Goal: Task Accomplishment & Management: Complete application form

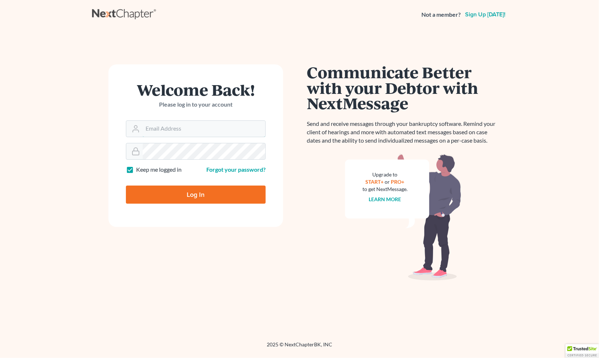
type input "[EMAIL_ADDRESS][DOMAIN_NAME]"
click at [182, 191] on input "Log In" at bounding box center [196, 194] width 140 height 18
type input "Thinking..."
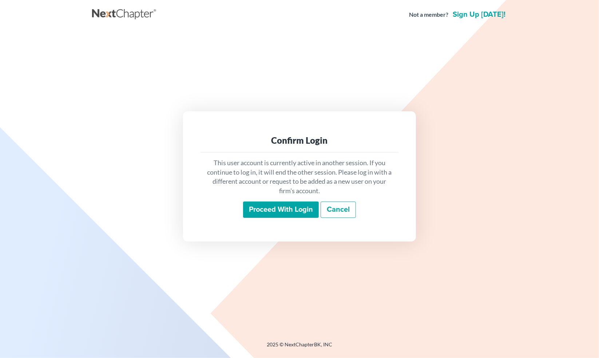
click at [276, 212] on input "Proceed with login" at bounding box center [281, 209] width 76 height 17
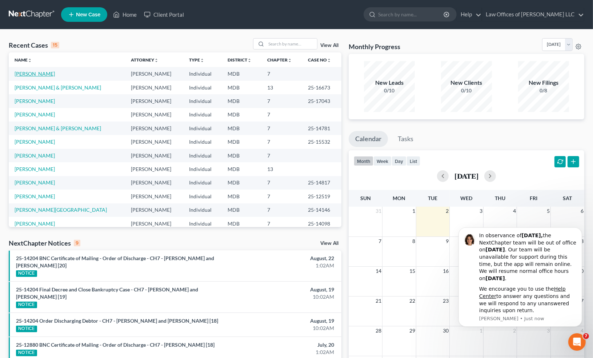
click at [31, 75] on link "[PERSON_NAME]" at bounding box center [35, 74] width 40 height 6
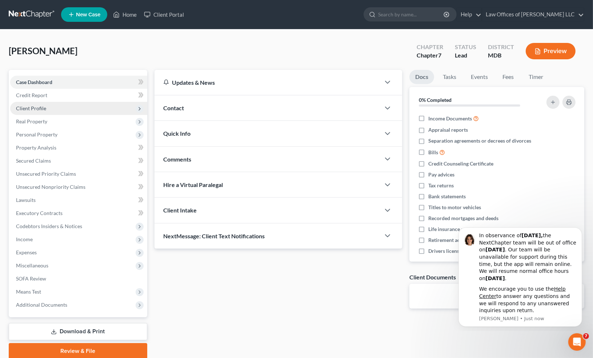
click at [61, 107] on span "Client Profile" at bounding box center [78, 108] width 137 height 13
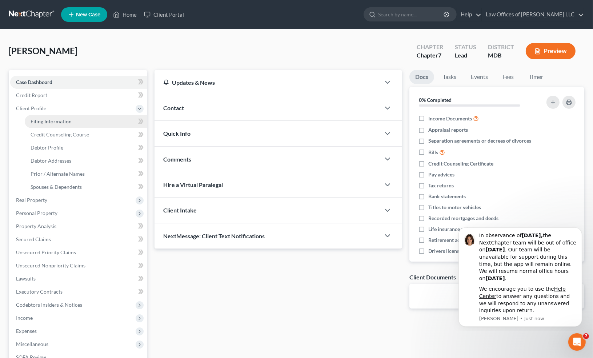
click at [58, 121] on span "Filing Information" at bounding box center [51, 121] width 41 height 6
select select "1"
select select "0"
select select "21"
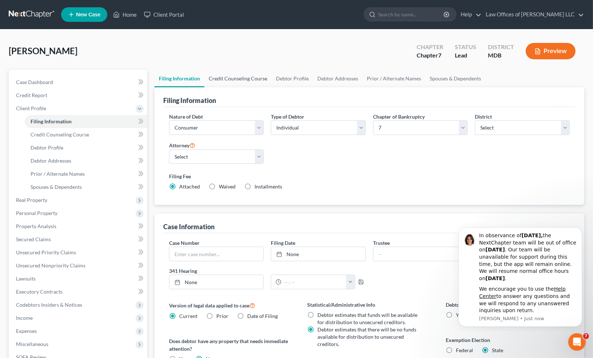
click at [244, 77] on link "Credit Counseling Course" at bounding box center [237, 78] width 67 height 17
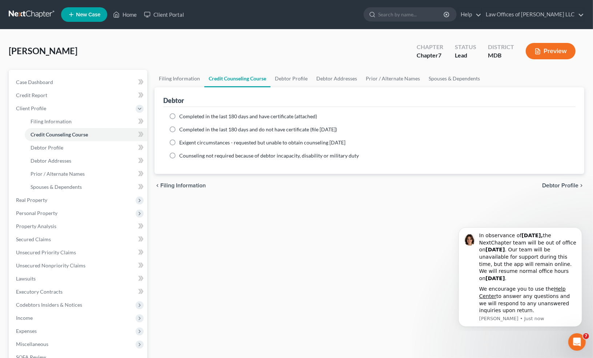
click at [208, 117] on span "Completed in the last 180 days and have certificate (attached)" at bounding box center [248, 116] width 138 height 6
click at [187, 117] on input "Completed in the last 180 days and have certificate (attached)" at bounding box center [184, 115] width 5 height 5
radio input "true"
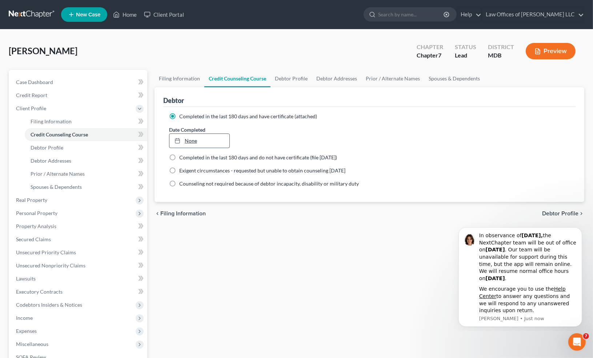
type input "[DATE]"
click at [215, 140] on link "None" at bounding box center [199, 141] width 60 height 14
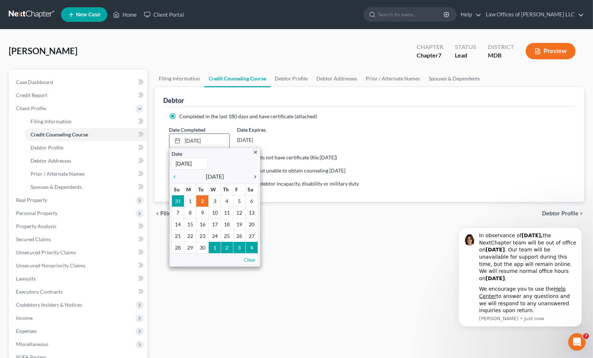
click at [253, 175] on icon "chevron_right" at bounding box center [253, 177] width 9 height 6
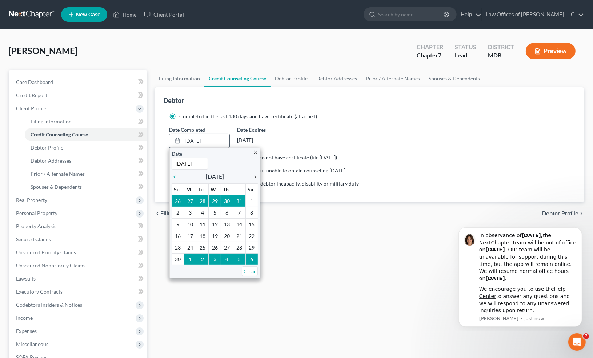
click at [253, 175] on icon "chevron_right" at bounding box center [253, 177] width 9 height 6
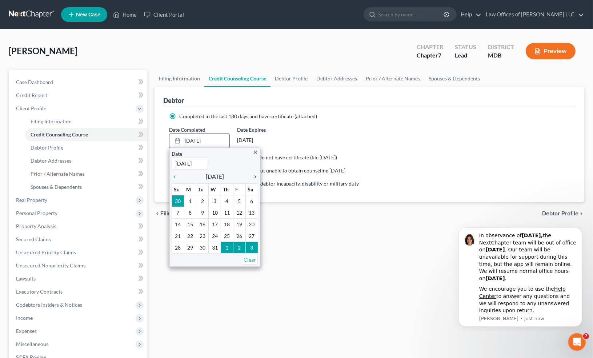
click at [253, 175] on icon "chevron_right" at bounding box center [253, 177] width 9 height 6
click at [176, 177] on icon "chevron_left" at bounding box center [176, 177] width 9 height 6
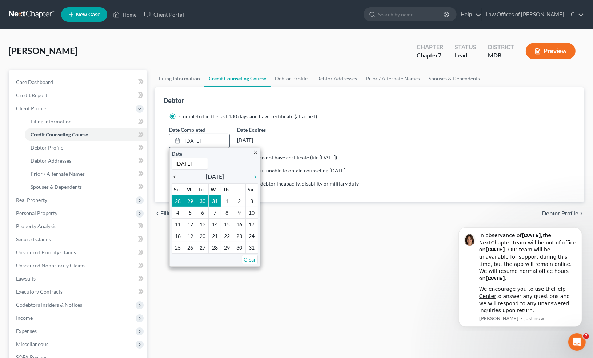
click at [176, 177] on icon "chevron_left" at bounding box center [176, 177] width 9 height 6
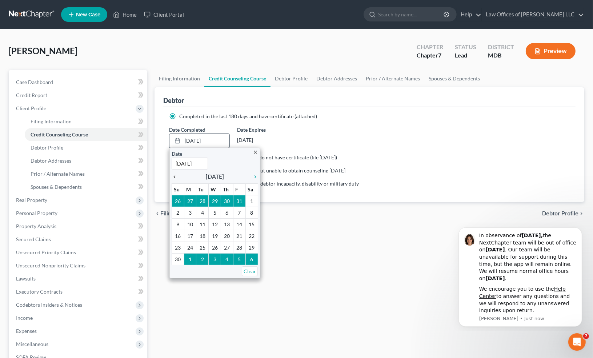
click at [176, 177] on icon "chevron_left" at bounding box center [176, 177] width 9 height 6
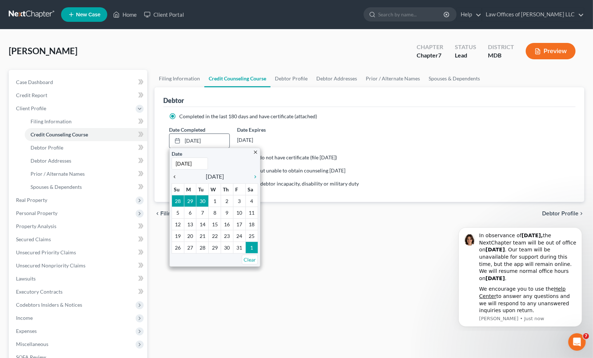
click at [176, 177] on icon "chevron_left" at bounding box center [176, 177] width 9 height 6
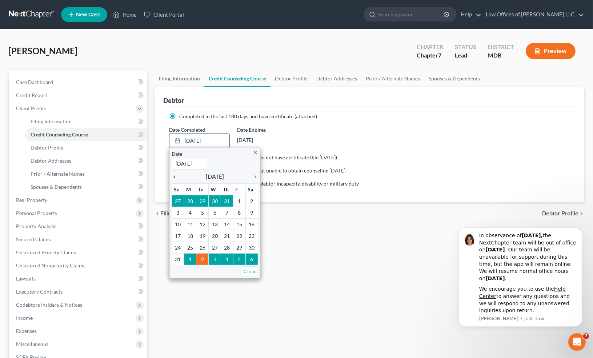
click at [176, 177] on icon "chevron_left" at bounding box center [176, 177] width 9 height 6
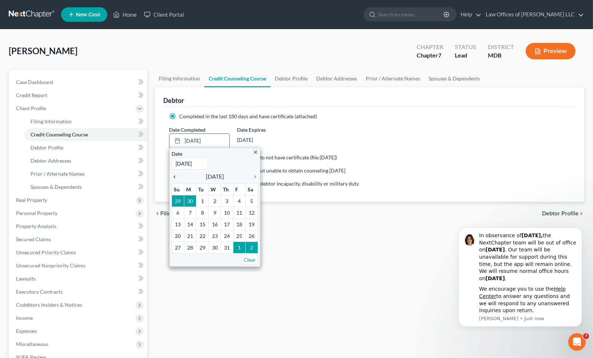
click at [176, 177] on icon "chevron_left" at bounding box center [176, 177] width 9 height 6
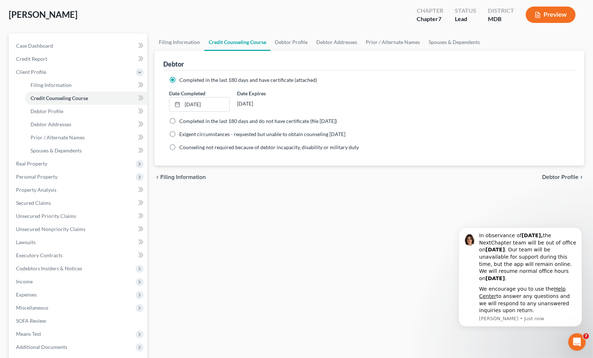
click at [555, 177] on span "Debtor Profile" at bounding box center [560, 177] width 36 height 6
select select "3"
select select "0"
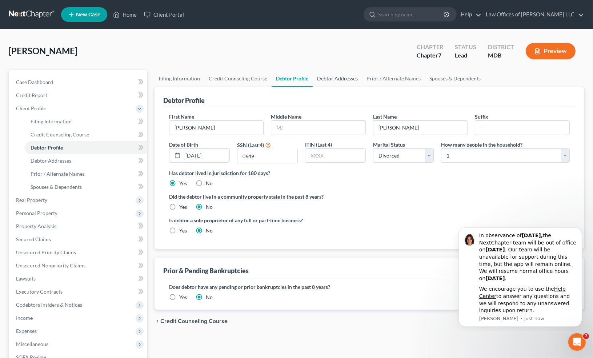
click at [337, 81] on link "Debtor Addresses" at bounding box center [337, 78] width 49 height 17
select select "0"
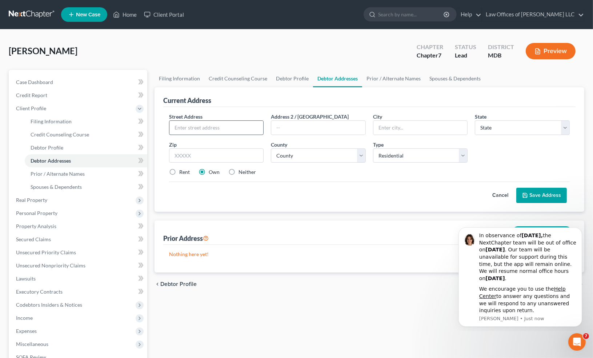
click at [179, 123] on input "text" at bounding box center [216, 128] width 94 height 14
type input "[STREET_ADDRESS]"
click at [204, 156] on input "text" at bounding box center [216, 155] width 95 height 15
type input "21673"
type input "Trappe"
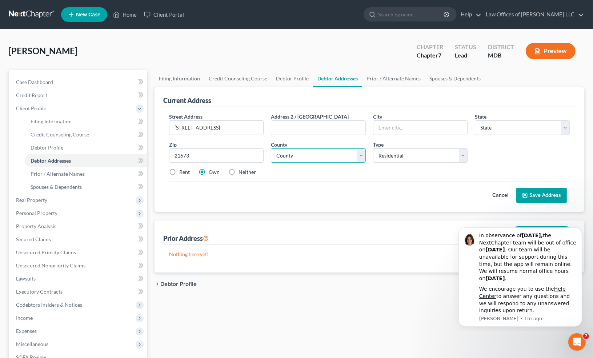
select select "21"
click at [355, 156] on select "County [GEOGRAPHIC_DATA] [GEOGRAPHIC_DATA] [GEOGRAPHIC_DATA] [GEOGRAPHIC_DATA] …" at bounding box center [318, 155] width 95 height 15
select select "21"
click at [271, 148] on select "County [GEOGRAPHIC_DATA] [GEOGRAPHIC_DATA] [GEOGRAPHIC_DATA] [GEOGRAPHIC_DATA] …" at bounding box center [318, 155] width 95 height 15
click at [188, 170] on label "Rent" at bounding box center [184, 171] width 11 height 7
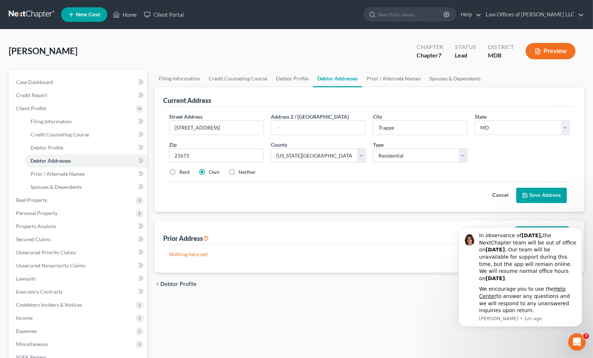
click at [187, 170] on input "Rent" at bounding box center [184, 170] width 5 height 5
radio input "true"
click at [546, 194] on button "Save Address" at bounding box center [541, 195] width 51 height 15
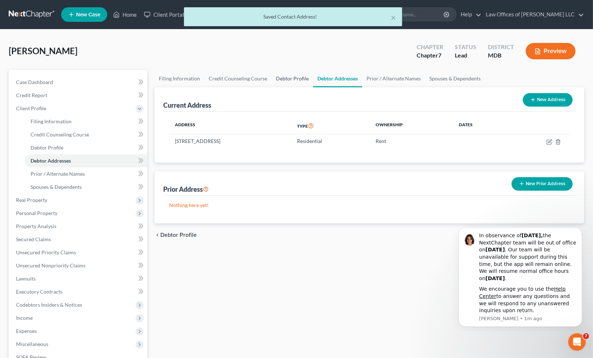
click at [291, 75] on link "Debtor Profile" at bounding box center [292, 78] width 41 height 17
select select "3"
select select "0"
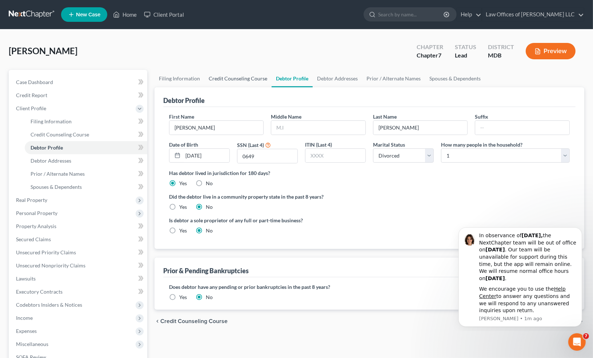
click at [234, 80] on link "Credit Counseling Course" at bounding box center [237, 78] width 67 height 17
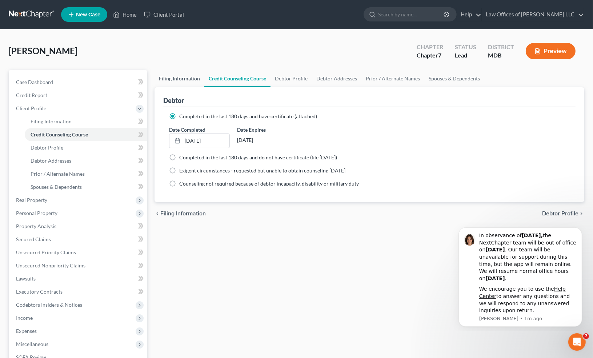
click at [182, 82] on link "Filing Information" at bounding box center [180, 78] width 50 height 17
select select "1"
select select "0"
select select "38"
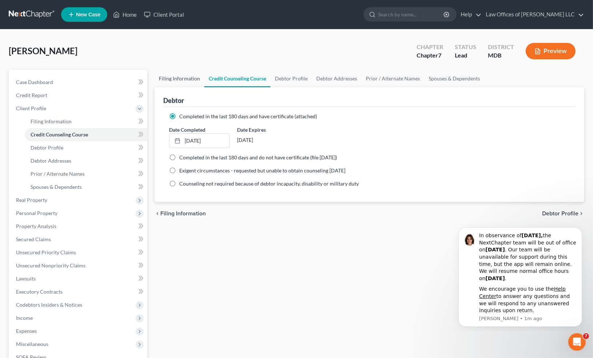
select select "0"
select select "21"
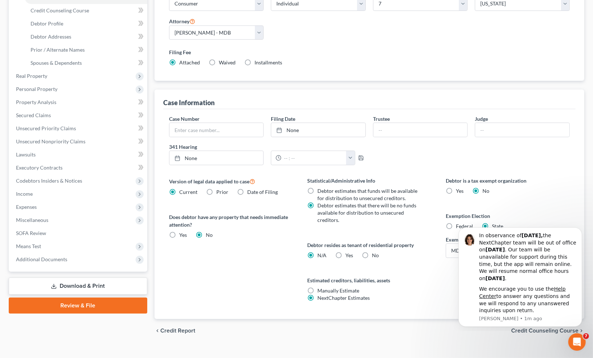
scroll to position [135, 0]
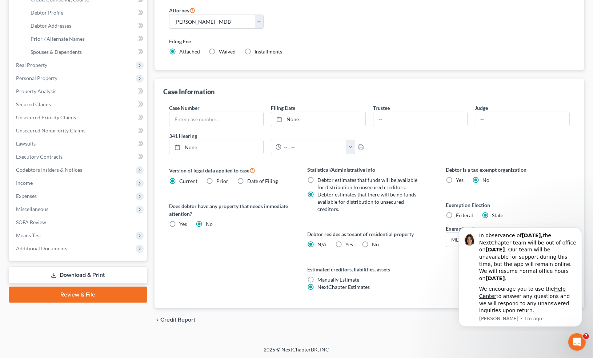
click at [346, 244] on label "Yes Yes" at bounding box center [350, 244] width 8 height 7
click at [349, 244] on input "Yes Yes" at bounding box center [351, 243] width 5 height 5
radio input "true"
radio input "false"
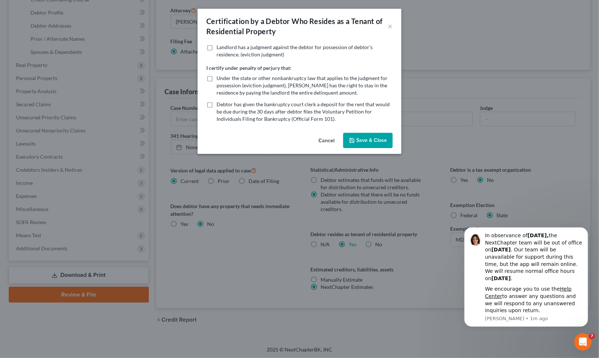
click at [367, 131] on div "Cancel Save & Close" at bounding box center [299, 142] width 204 height 24
click at [368, 140] on button "Save & Close" at bounding box center [367, 140] width 49 height 15
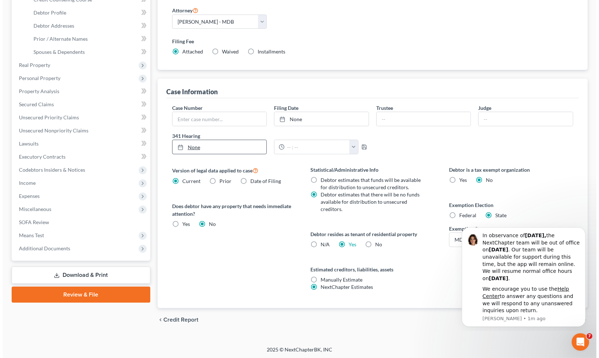
scroll to position [0, 0]
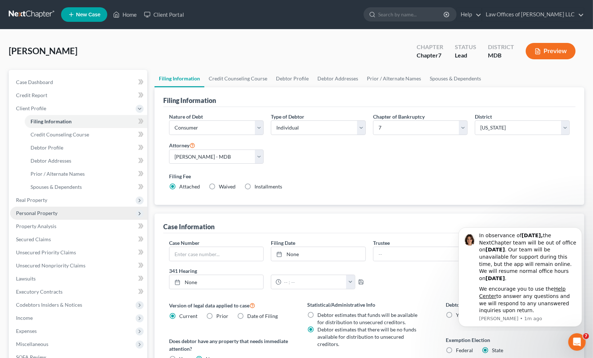
click at [52, 211] on span "Personal Property" at bounding box center [36, 213] width 41 height 6
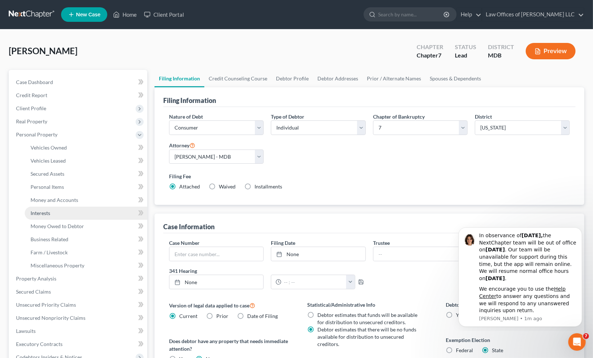
click at [55, 213] on link "Interests" at bounding box center [86, 213] width 123 height 13
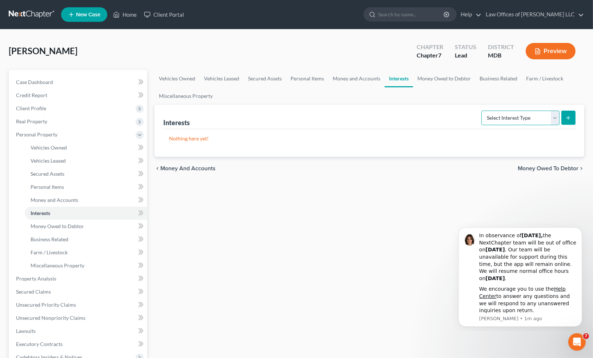
click at [503, 111] on select "Select Interest Type 401K Annuity Bond Education IRA Government Bond Government…" at bounding box center [521, 118] width 78 height 15
click at [498, 117] on select "Select Interest Type 401K Annuity Bond Education IRA Government Bond Government…" at bounding box center [521, 118] width 78 height 15
select select "ira"
click at [483, 111] on select "Select Interest Type 401K Annuity Bond Education IRA Government Bond Government…" at bounding box center [521, 118] width 78 height 15
click at [567, 122] on button "submit" at bounding box center [569, 118] width 14 height 14
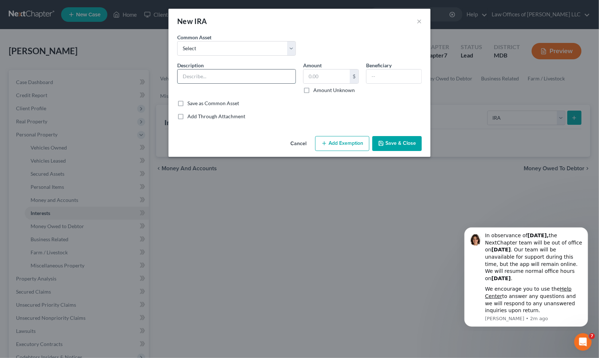
click at [224, 78] on input "text" at bounding box center [236, 76] width 118 height 14
type input "IRA-Park Avenue Securities"
type input "178,782"
click at [345, 145] on button "Add Exemption" at bounding box center [342, 143] width 54 height 15
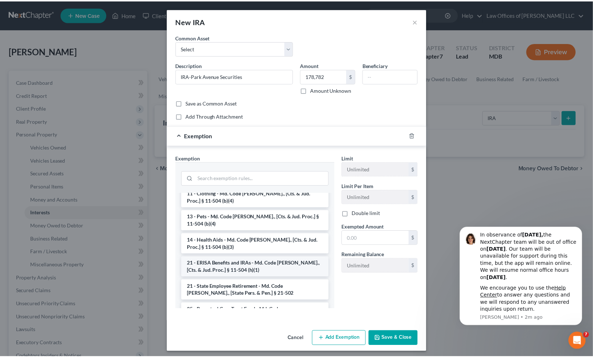
scroll to position [546, 0]
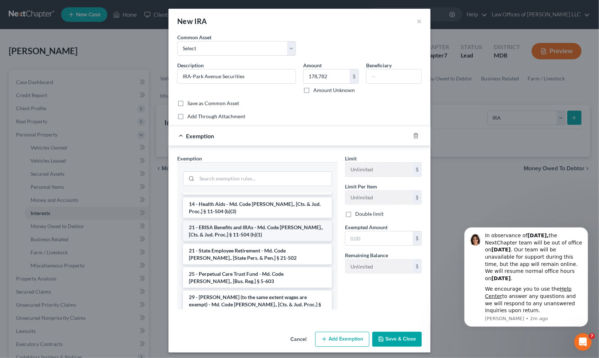
click at [255, 221] on li "21 - ERISA Benefits and IRAs - Md. Code [PERSON_NAME]., [Cts. & Jud. Proc.] § 1…" at bounding box center [257, 231] width 149 height 20
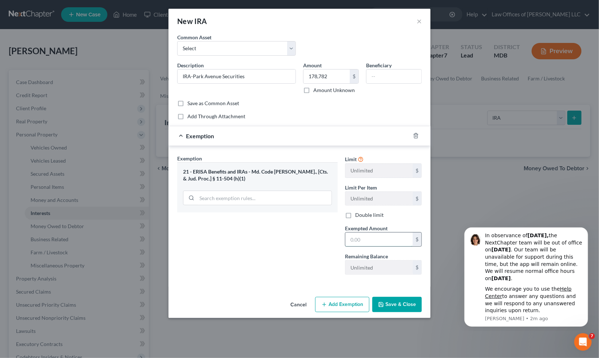
click at [354, 236] on input "text" at bounding box center [378, 239] width 67 height 14
type input "178,872"
click at [390, 303] on button "Save & Close" at bounding box center [396, 304] width 49 height 15
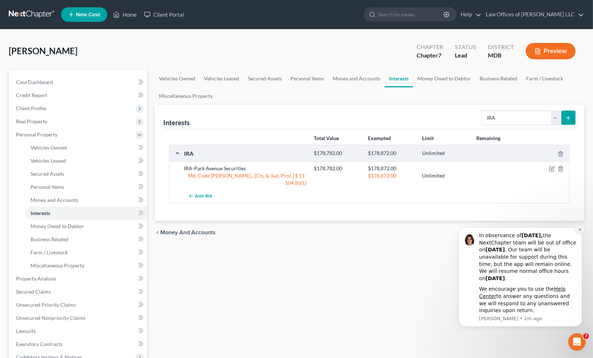
click at [581, 229] on icon "Dismiss notification" at bounding box center [580, 229] width 4 height 4
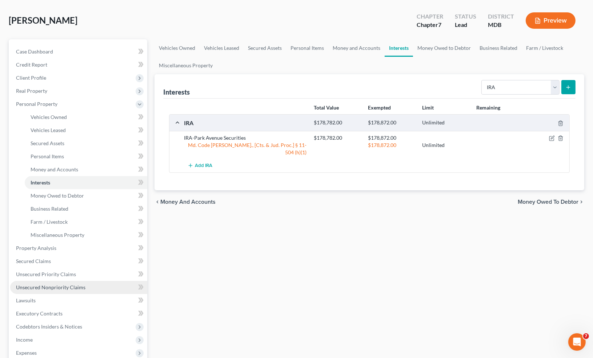
scroll to position [109, 0]
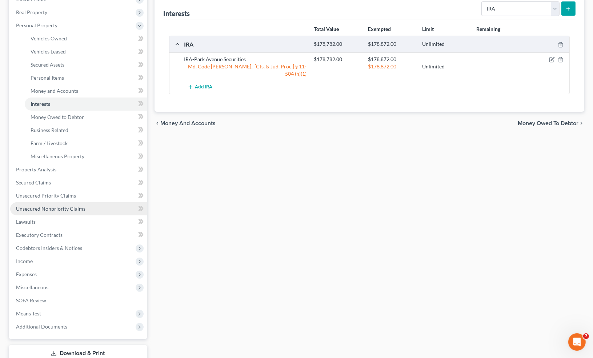
click at [47, 207] on span "Unsecured Nonpriority Claims" at bounding box center [50, 208] width 69 height 6
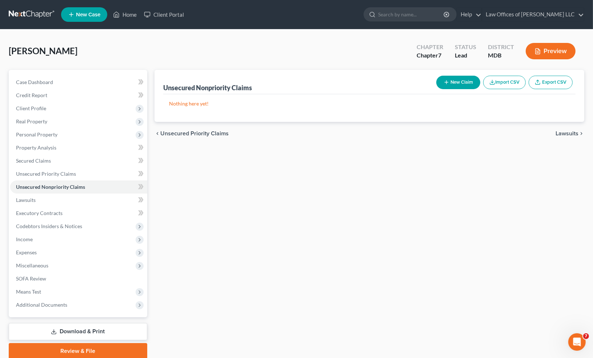
click at [459, 80] on button "New Claim" at bounding box center [458, 82] width 44 height 13
select select "0"
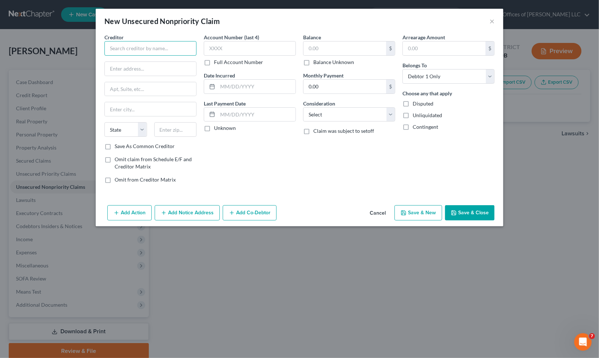
click at [134, 49] on input "text" at bounding box center [150, 48] width 92 height 15
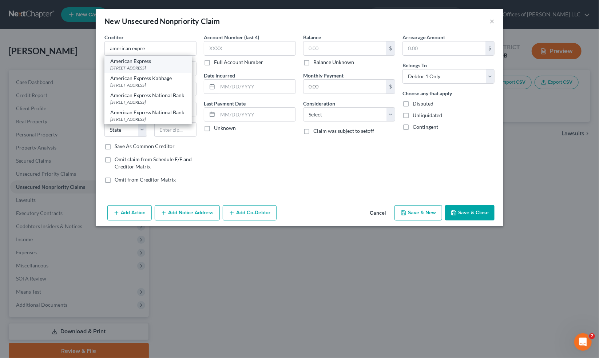
click at [178, 65] on div "[STREET_ADDRESS]" at bounding box center [148, 68] width 76 height 6
type input "American Express"
type input "PO Box 981537"
type input "[GEOGRAPHIC_DATA]"
select select "45"
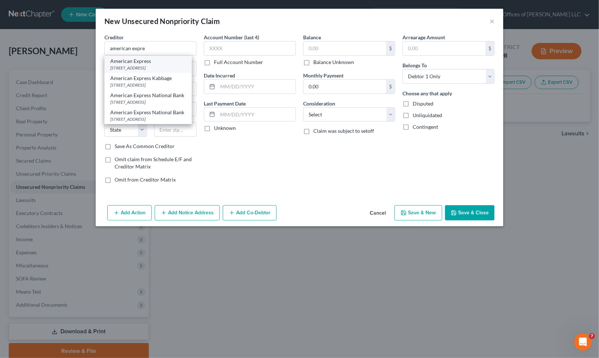
type input "79998"
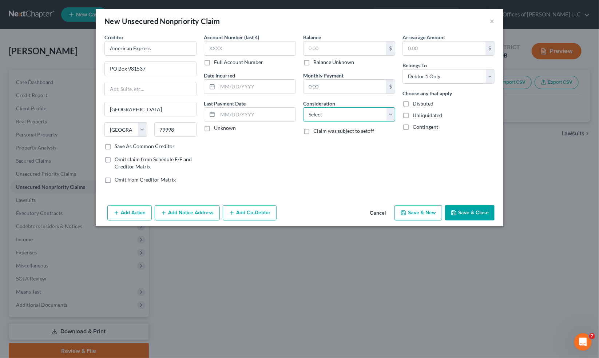
click at [328, 115] on select "Select Cable / Satellite Services Collection Agency Credit Card Debt Debt Couns…" at bounding box center [349, 114] width 92 height 15
select select "2"
click at [303, 107] on select "Select Cable / Satellite Services Collection Agency Credit Card Debt Debt Couns…" at bounding box center [349, 114] width 92 height 15
click at [312, 49] on input "text" at bounding box center [344, 48] width 83 height 14
type input "40,932"
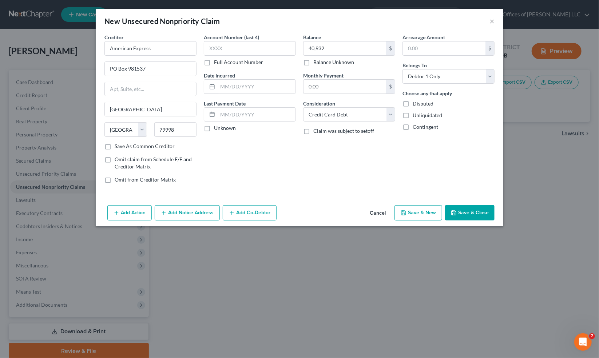
click at [426, 212] on button "Save & New" at bounding box center [418, 212] width 48 height 15
select select "0"
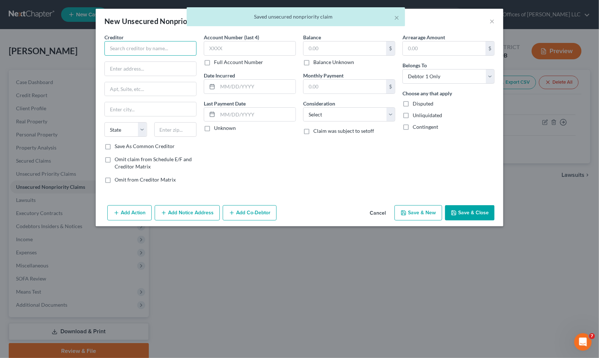
click at [159, 52] on input "text" at bounding box center [150, 48] width 92 height 15
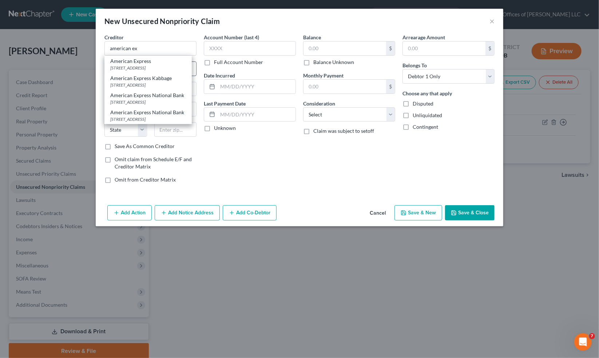
click at [142, 65] on div "[STREET_ADDRESS]" at bounding box center [148, 68] width 76 height 6
type input "American Express"
type input "PO Box 981537"
type input "[GEOGRAPHIC_DATA]"
select select "45"
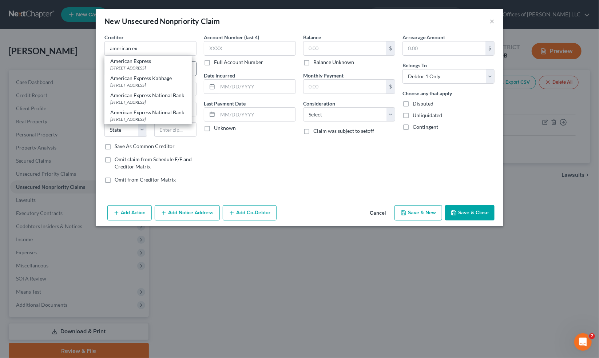
type input "79998"
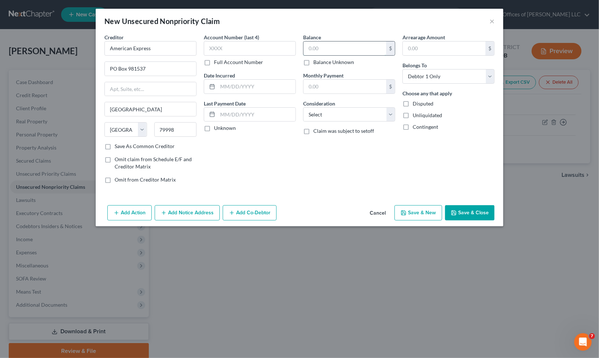
click at [358, 48] on input "text" at bounding box center [344, 48] width 83 height 14
type input "117,799"
click at [339, 115] on select "Select Cable / Satellite Services Collection Agency Credit Card Debt Debt Couns…" at bounding box center [349, 114] width 92 height 15
select select "2"
click at [303, 107] on select "Select Cable / Satellite Services Collection Agency Credit Card Debt Debt Couns…" at bounding box center [349, 114] width 92 height 15
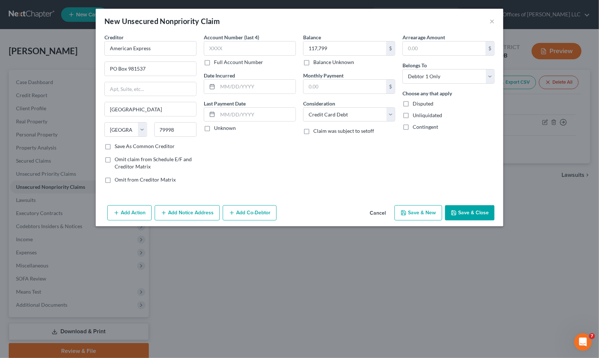
click at [425, 215] on button "Save & New" at bounding box center [418, 212] width 48 height 15
type input "117,799.00"
type input "0.00"
select select "0"
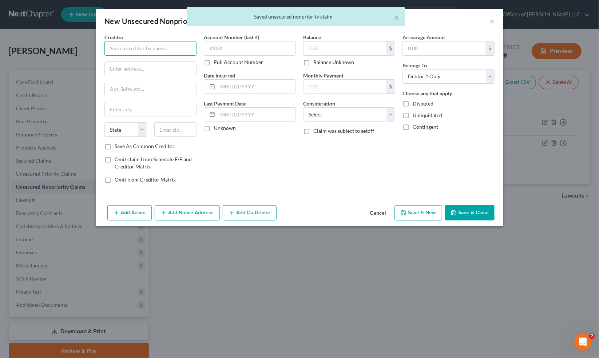
click at [143, 42] on input "text" at bounding box center [150, 48] width 92 height 15
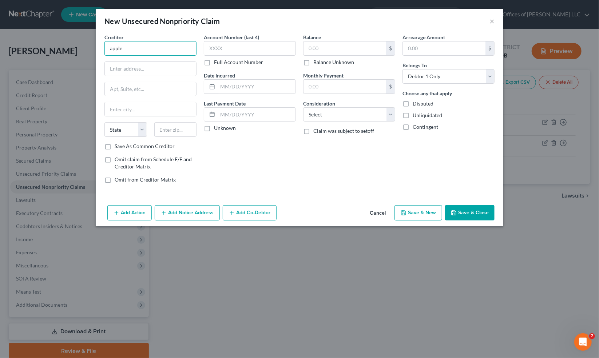
click at [133, 48] on input "apple" at bounding box center [150, 48] width 92 height 15
type input "Apple Card"
click at [131, 69] on input "text" at bounding box center [150, 69] width 91 height 14
type input "Lockbox 6112"
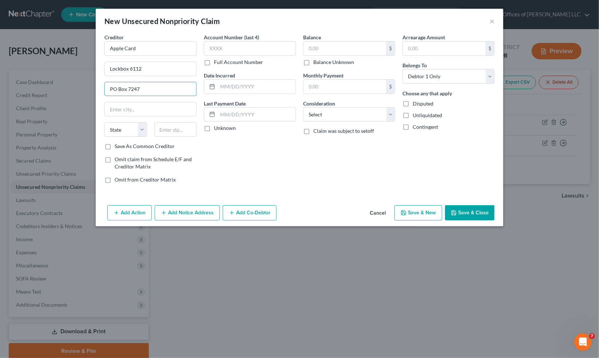
type input "PO Box 7247"
type input "19170"
type input "[GEOGRAPHIC_DATA]"
select select "39"
click at [344, 117] on select "Select Cable / Satellite Services Collection Agency Credit Card Debt Debt Couns…" at bounding box center [349, 114] width 92 height 15
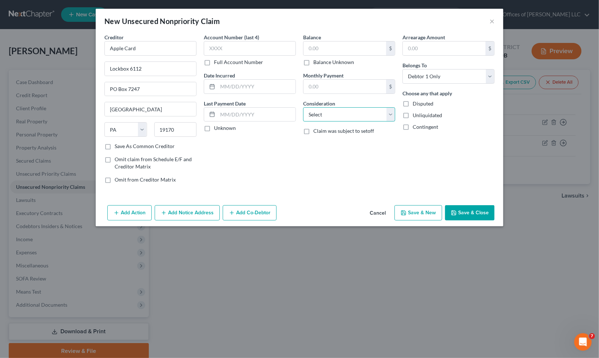
select select "2"
click at [303, 107] on select "Select Cable / Satellite Services Collection Agency Credit Card Debt Debt Couns…" at bounding box center [349, 114] width 92 height 15
click at [125, 146] on label "Save As Common Creditor" at bounding box center [145, 146] width 60 height 7
click at [122, 146] on input "Save As Common Creditor" at bounding box center [119, 145] width 5 height 5
checkbox input "true"
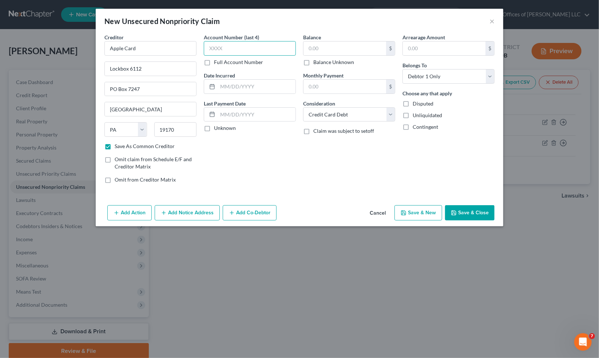
click at [262, 50] on input "text" at bounding box center [250, 48] width 92 height 15
click at [320, 47] on input "text" at bounding box center [344, 48] width 83 height 14
type input "5,805"
click at [410, 213] on button "Save & New" at bounding box center [418, 212] width 48 height 15
checkbox input "false"
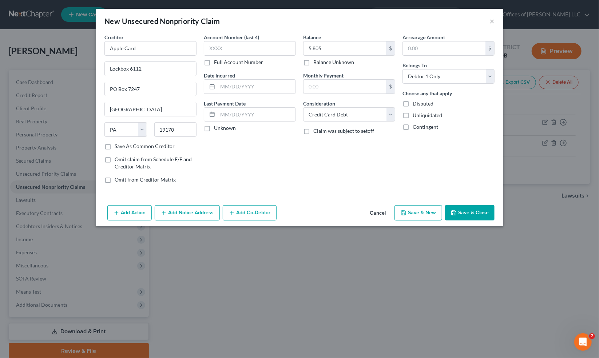
type input "5,805.00"
type input "0.00"
select select "0"
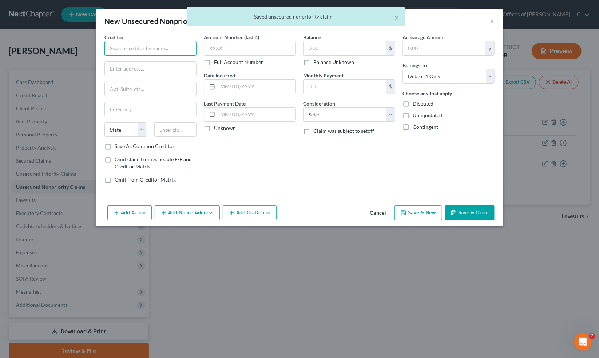
click at [137, 48] on input "text" at bounding box center [150, 48] width 92 height 15
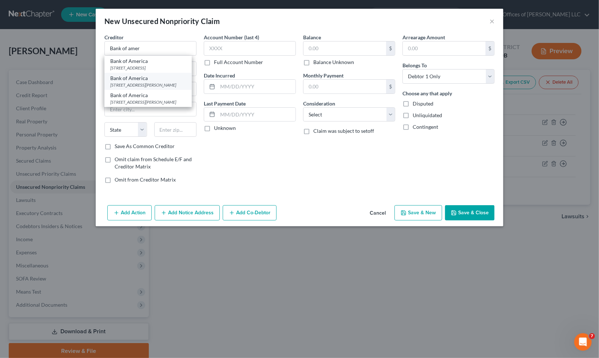
click at [166, 79] on div "Bank of America" at bounding box center [148, 78] width 76 height 7
type input "Bank of America"
type input "[STREET_ADDRESS][PERSON_NAME],"
type input "Charlotte"
select select "28"
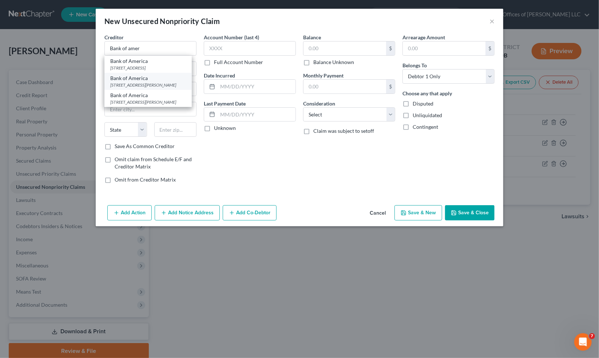
type input "28255"
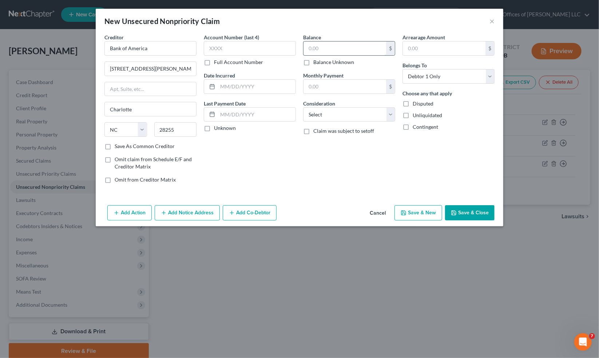
click at [316, 48] on input "text" at bounding box center [344, 48] width 83 height 14
type input "4,780"
click at [343, 114] on select "Select Cable / Satellite Services Collection Agency Credit Card Debt Debt Couns…" at bounding box center [349, 114] width 92 height 15
select select "2"
click at [303, 107] on select "Select Cable / Satellite Services Collection Agency Credit Card Debt Debt Couns…" at bounding box center [349, 114] width 92 height 15
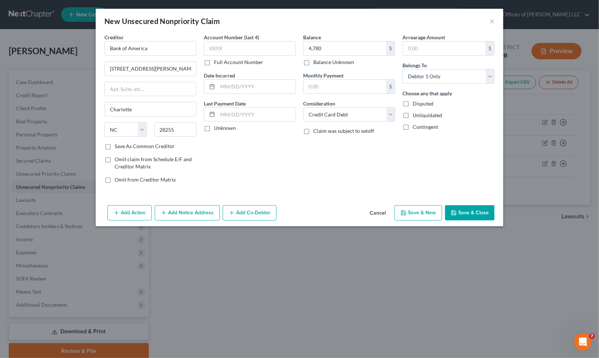
click at [412, 212] on button "Save & New" at bounding box center [418, 212] width 48 height 15
select select "0"
type input "4,780.00"
type input "0.00"
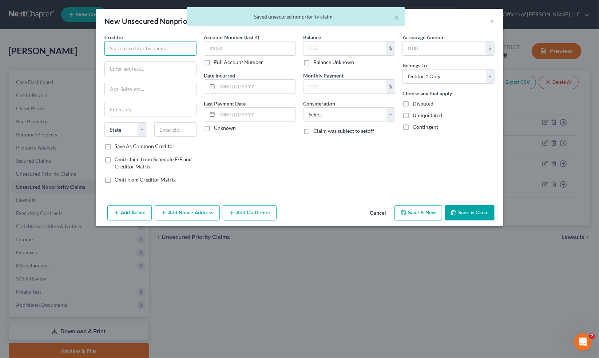
click at [141, 45] on input "text" at bounding box center [150, 48] width 92 height 15
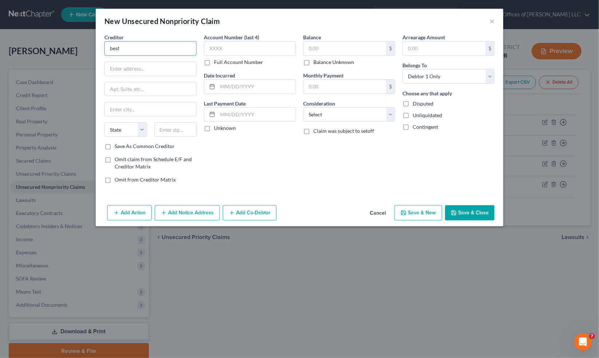
drag, startPoint x: 129, startPoint y: 49, endPoint x: 98, endPoint y: 47, distance: 31.7
click at [98, 47] on div "Creditor * best State [US_STATE] AK AR AZ CA CO [GEOGRAPHIC_DATA] DE DC [GEOGRA…" at bounding box center [299, 117] width 407 height 169
type input "Best Egg"
click at [116, 69] on input "36419" at bounding box center [150, 69] width 91 height 14
click at [140, 61] on div "3419" at bounding box center [150, 68] width 92 height 15
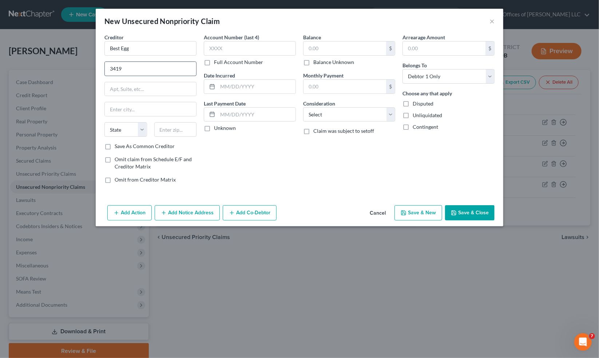
click at [141, 63] on input "3419" at bounding box center [150, 69] width 91 height 14
type input "[STREET_ADDRESS]"
type input "19810"
type input "Wilmington"
select select "7"
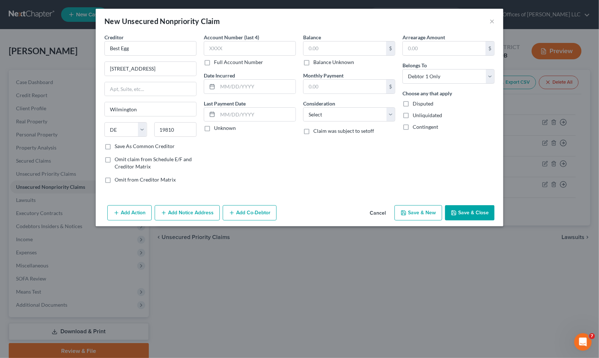
click at [115, 145] on label "Save As Common Creditor" at bounding box center [145, 146] width 60 height 7
click at [117, 145] on input "Save As Common Creditor" at bounding box center [119, 145] width 5 height 5
checkbox input "true"
click at [318, 49] on input "text" at bounding box center [344, 48] width 83 height 14
type input "8,160"
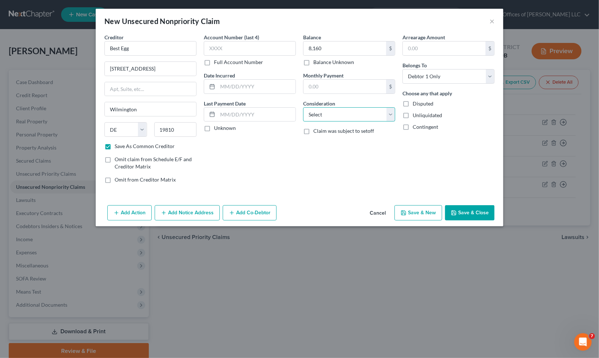
click at [323, 114] on select "Select Cable / Satellite Services Collection Agency Credit Card Debt Debt Couns…" at bounding box center [349, 114] width 92 height 15
select select "14"
click at [303, 107] on select "Select Cable / Satellite Services Collection Agency Credit Card Debt Debt Couns…" at bounding box center [349, 114] width 92 height 15
click at [317, 144] on input "text" at bounding box center [348, 142] width 91 height 14
type input "Personal Loan"
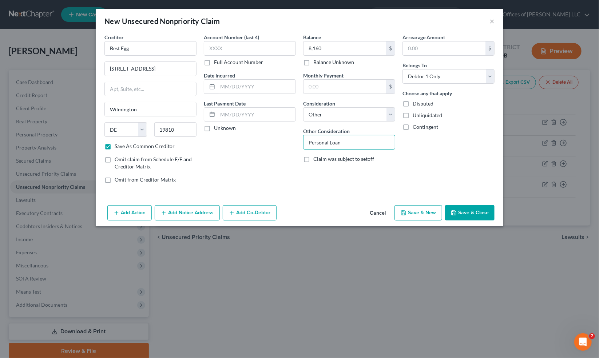
click at [417, 212] on button "Save & New" at bounding box center [418, 212] width 48 height 15
select select "0"
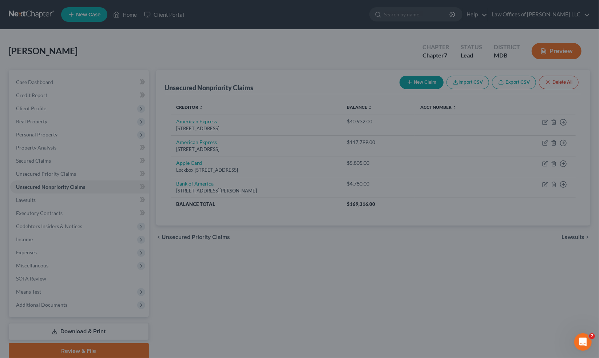
checkbox input "false"
type input "8,160.00"
type input "0.00"
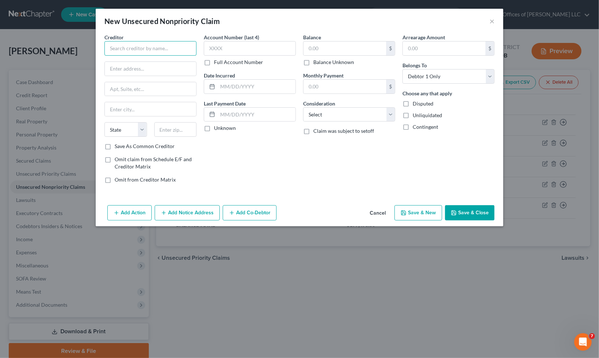
drag, startPoint x: 141, startPoint y: 45, endPoint x: 133, endPoint y: 49, distance: 9.4
click at [141, 45] on input "text" at bounding box center [150, 48] width 92 height 15
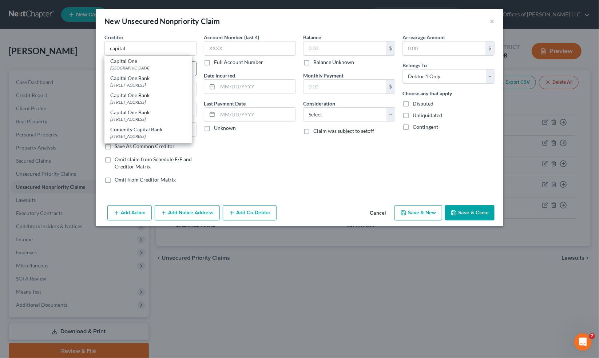
click at [129, 67] on div "[GEOGRAPHIC_DATA]" at bounding box center [148, 68] width 76 height 6
type input "Capital One"
type input "PO Box 71087"
type input "Charlotte"
select select "28"
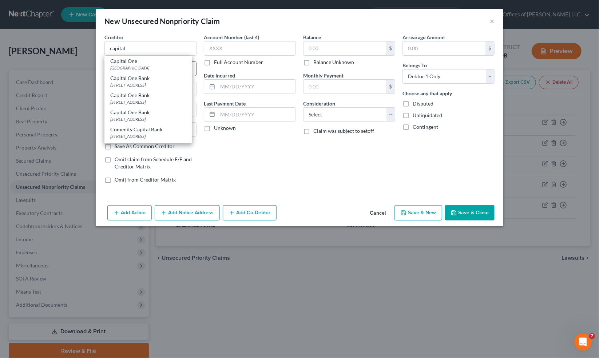
type input "28272"
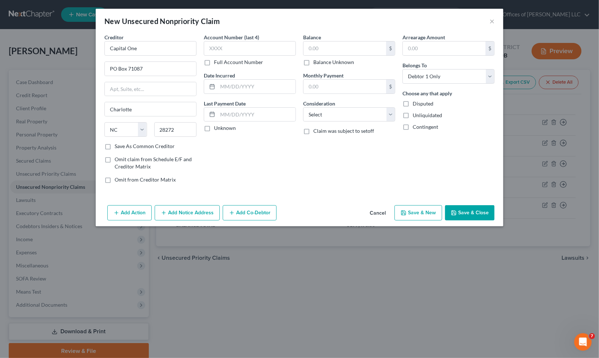
click at [313, 62] on label "Balance Unknown" at bounding box center [333, 62] width 41 height 7
click at [316, 62] on input "Balance Unknown" at bounding box center [318, 61] width 5 height 5
checkbox input "true"
type input "0.00"
click at [472, 212] on button "Save & Close" at bounding box center [469, 212] width 49 height 15
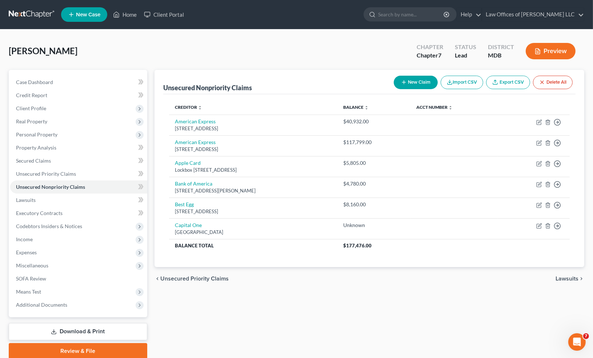
click at [404, 80] on icon "button" at bounding box center [404, 82] width 6 height 6
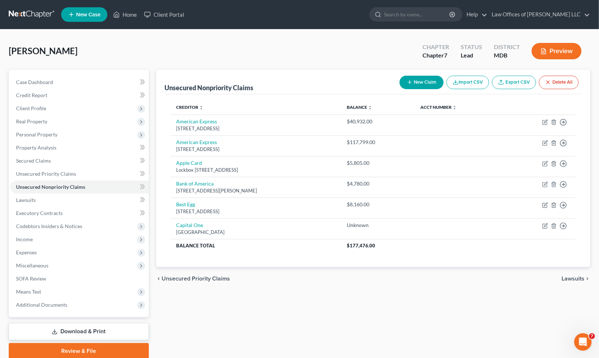
select select "0"
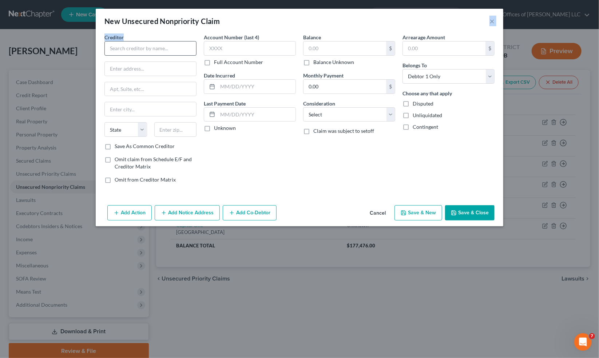
drag, startPoint x: 360, startPoint y: 11, endPoint x: 169, endPoint y: 53, distance: 195.5
click at [169, 53] on div "New Unsecured Nonpriority Claim × Creditor * State [US_STATE] AK AR AZ [GEOGRAP…" at bounding box center [299, 117] width 407 height 217
click at [168, 53] on input "text" at bounding box center [150, 48] width 92 height 15
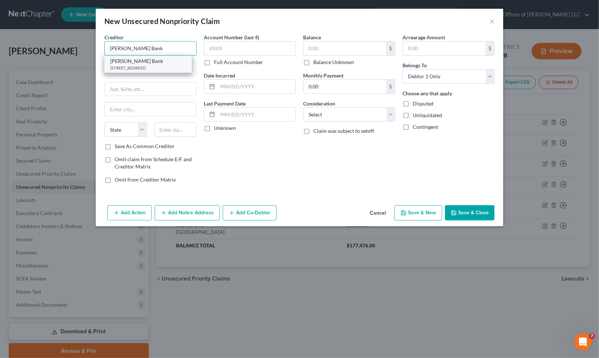
type input "[PERSON_NAME] Bank"
click at [121, 69] on div "[STREET_ADDRESS]" at bounding box center [148, 68] width 76 height 6
type input "PO Box 4887"
type input "[GEOGRAPHIC_DATA]"
select select "39"
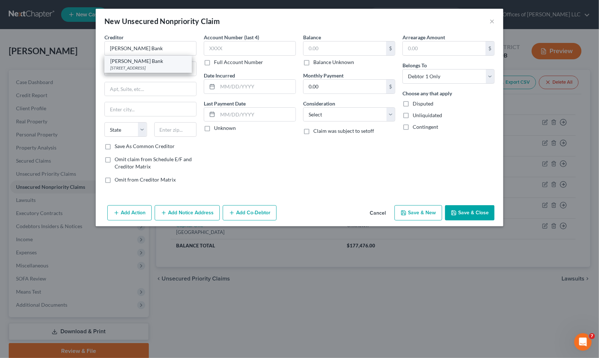
type input "17604"
click at [350, 50] on input "text" at bounding box center [344, 48] width 83 height 14
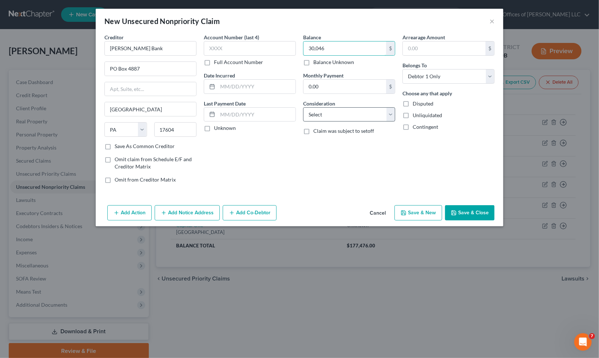
type input "30,046"
click at [352, 115] on select "Select Cable / Satellite Services Collection Agency Credit Card Debt Debt Couns…" at bounding box center [349, 114] width 92 height 15
select select "2"
click at [303, 107] on select "Select Cable / Satellite Services Collection Agency Credit Card Debt Debt Couns…" at bounding box center [349, 114] width 92 height 15
click at [421, 209] on button "Save & New" at bounding box center [418, 212] width 48 height 15
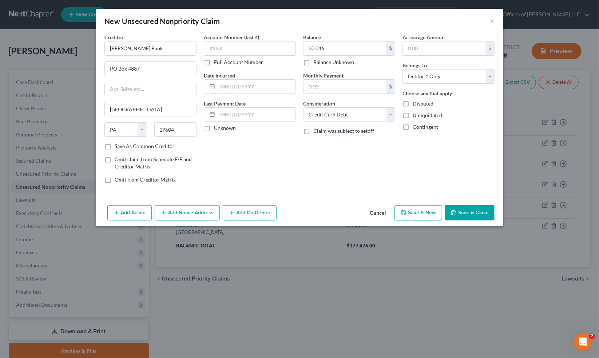
select select "0"
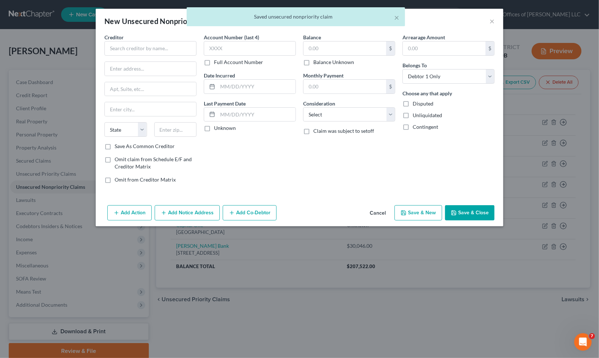
type input "30,046.00"
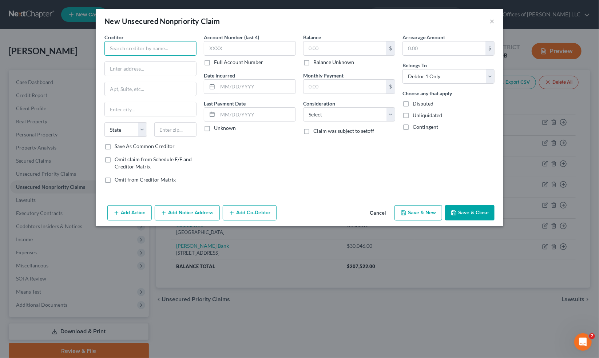
click at [137, 49] on input "text" at bounding box center [150, 48] width 92 height 15
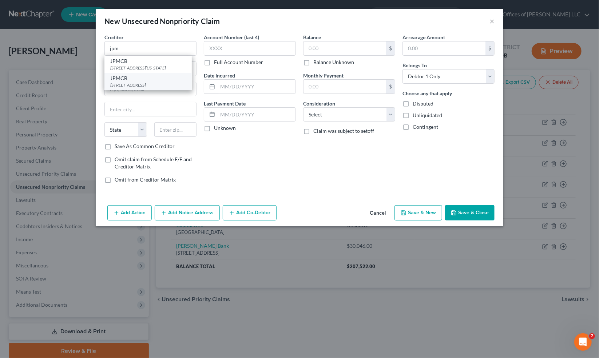
click at [146, 82] on div "JPMCB" at bounding box center [148, 78] width 76 height 7
type input "JPMCB"
type input "PO Box 15369"
type input "Wilmington"
select select "7"
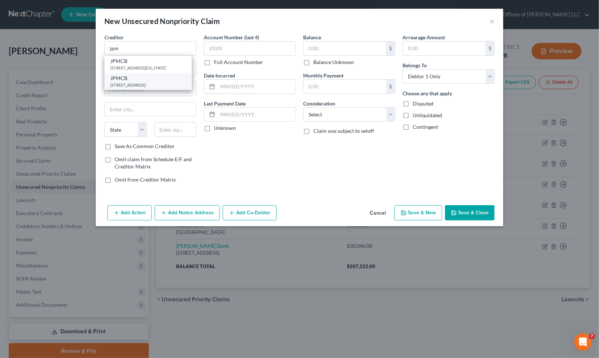
type input "19850"
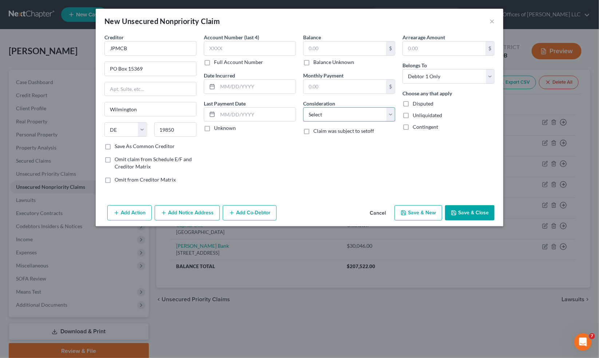
click at [319, 113] on select "Select Cable / Satellite Services Collection Agency Credit Card Debt Debt Couns…" at bounding box center [349, 114] width 92 height 15
select select "2"
click at [303, 107] on select "Select Cable / Satellite Services Collection Agency Credit Card Debt Debt Couns…" at bounding box center [349, 114] width 92 height 15
click at [330, 46] on input "text" at bounding box center [344, 48] width 83 height 14
type input "2,933"
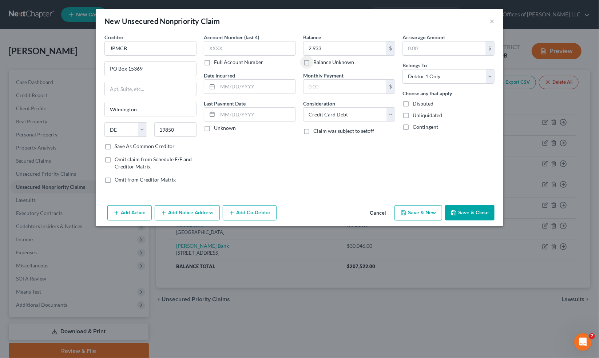
click at [416, 211] on button "Save & New" at bounding box center [418, 212] width 48 height 15
select select "0"
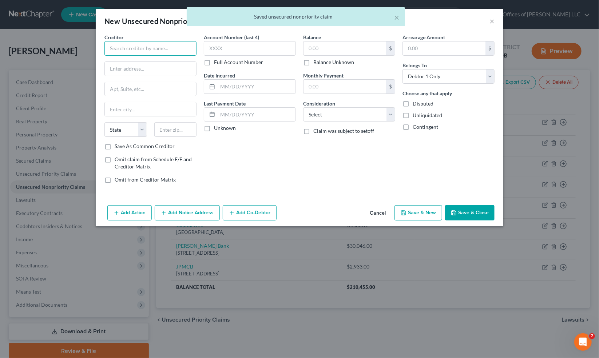
click at [133, 51] on input "text" at bounding box center [150, 48] width 92 height 15
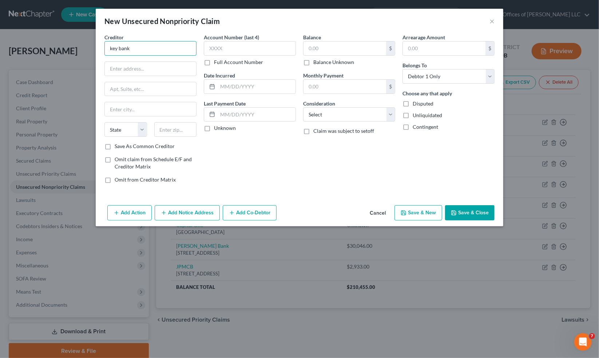
drag, startPoint x: 147, startPoint y: 50, endPoint x: 47, endPoint y: 41, distance: 100.8
click at [46, 41] on div "New Unsecured Nonpriority Claim × Creditor * key bank State [US_STATE] AK AR AZ…" at bounding box center [299, 179] width 599 height 358
type input "J"
type input "KeyBank"
type input "[STREET_ADDRESS]"
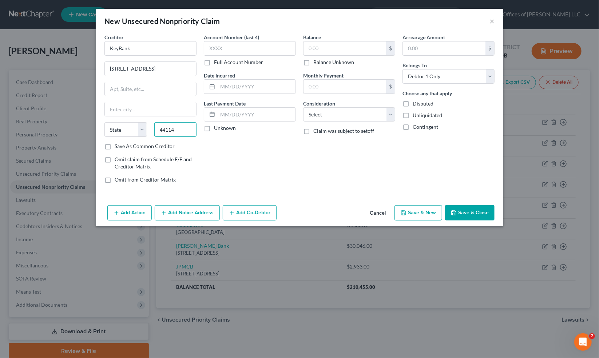
type input "44114"
type input "[GEOGRAPHIC_DATA]"
select select "36"
drag, startPoint x: 311, startPoint y: 114, endPoint x: 313, endPoint y: 119, distance: 5.4
click at [311, 114] on select "Select Cable / Satellite Services Collection Agency Credit Card Debt Debt Couns…" at bounding box center [349, 114] width 92 height 15
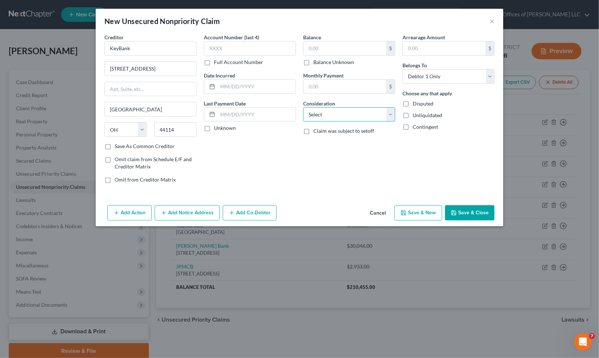
select select "2"
click at [303, 107] on select "Select Cable / Satellite Services Collection Agency Credit Card Debt Debt Couns…" at bounding box center [349, 114] width 92 height 15
click at [329, 34] on div "Balance $ Balance Unknown Balance Undetermined $ Balance Unknown" at bounding box center [349, 49] width 92 height 32
click at [324, 45] on input "text" at bounding box center [344, 48] width 83 height 14
type input "9,915"
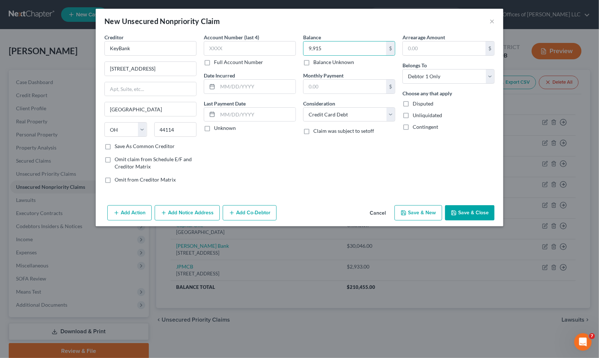
click at [408, 212] on button "Save & New" at bounding box center [418, 212] width 48 height 15
select select "0"
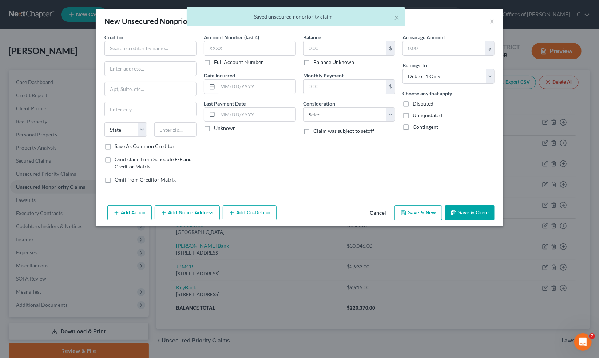
type input "9,915.00"
type input "0.00"
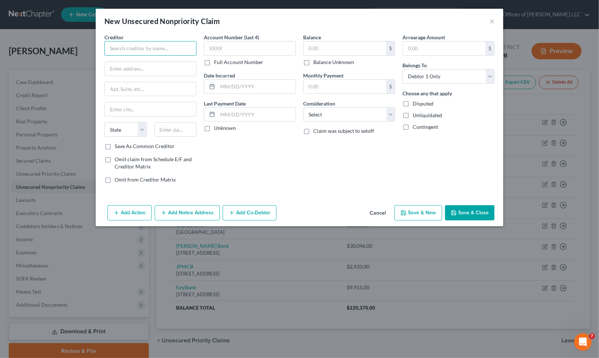
drag, startPoint x: 126, startPoint y: 49, endPoint x: 122, endPoint y: 45, distance: 5.4
click at [126, 48] on input "text" at bounding box center [150, 48] width 92 height 15
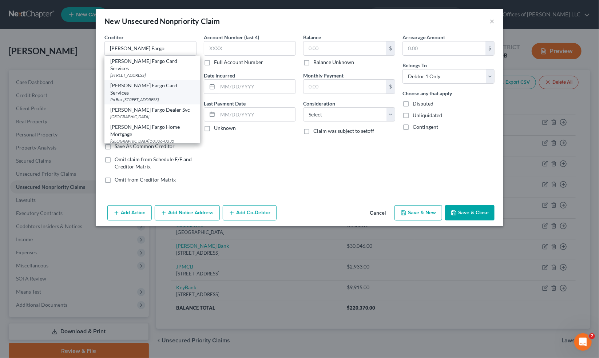
click at [165, 82] on div "[PERSON_NAME] Fargo Card Services" at bounding box center [152, 89] width 84 height 15
type input "[PERSON_NAME] Fargo Card Services"
type input "Po Box 14517"
type input "Des Moines"
select select "16"
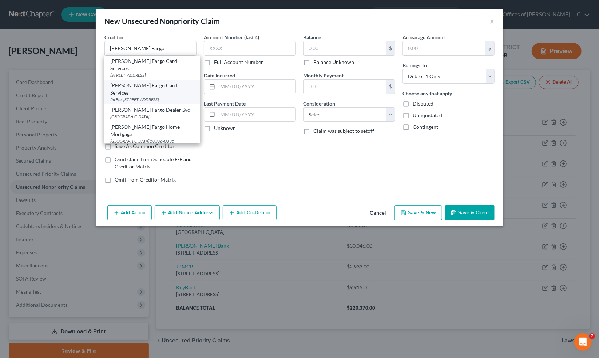
type input "50306"
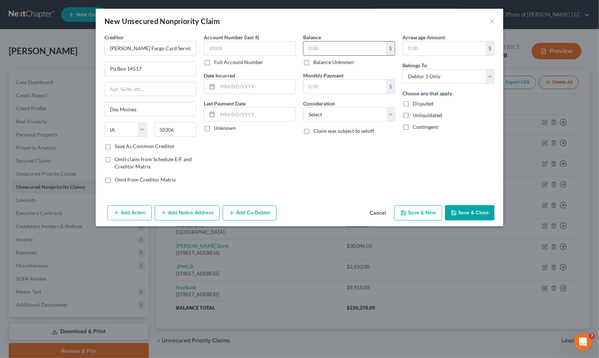
click at [326, 46] on input "text" at bounding box center [344, 48] width 83 height 14
type input "4,812"
select select "2"
click at [414, 211] on button "Save & New" at bounding box center [418, 212] width 48 height 15
select select "0"
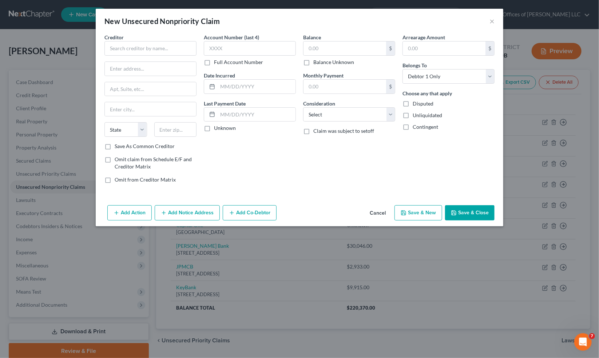
type input "4,812.00"
type input "0.00"
click at [411, 20] on div "New Unsecured Nonpriority Claim ×" at bounding box center [299, 21] width 407 height 25
click at [492, 20] on button "×" at bounding box center [491, 21] width 5 height 9
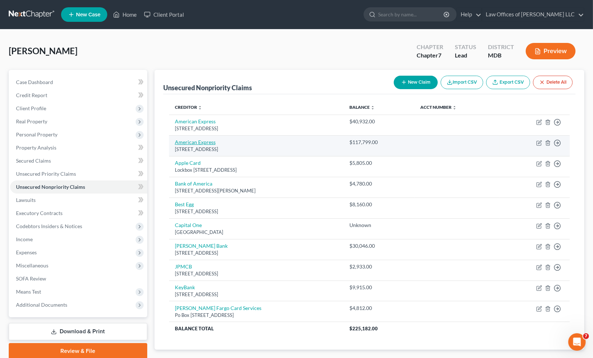
click at [205, 141] on link "American Express" at bounding box center [195, 142] width 41 height 6
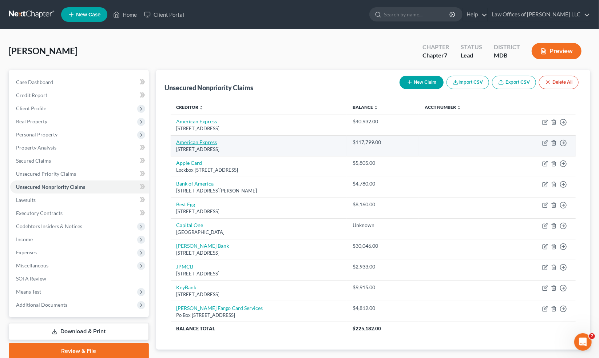
select select "45"
select select "2"
select select "0"
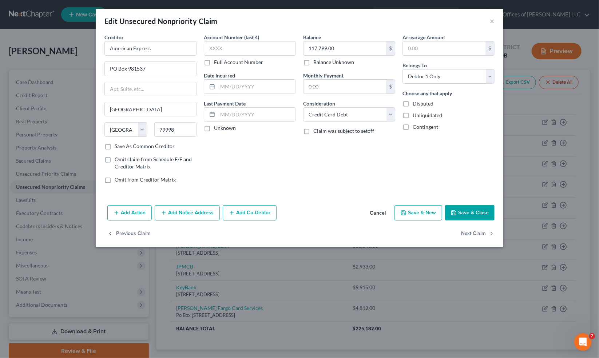
click at [182, 211] on button "Add Notice Address" at bounding box center [187, 212] width 65 height 15
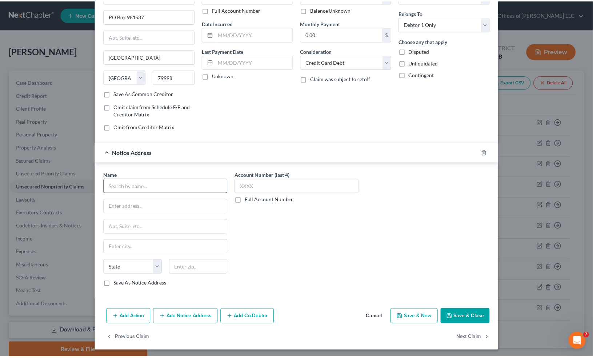
scroll to position [53, 0]
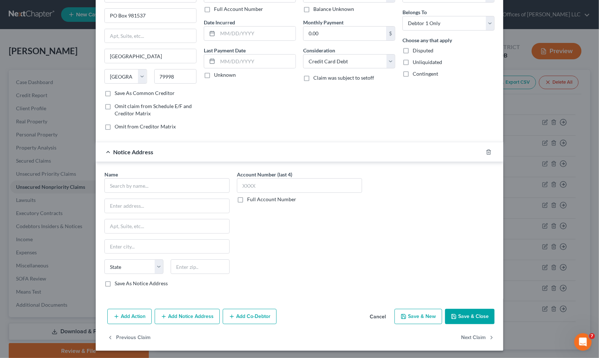
click at [115, 282] on label "Save As Notice Address" at bounding box center [141, 283] width 53 height 7
click at [117, 282] on input "Save As Notice Address" at bounding box center [119, 282] width 5 height 5
checkbox input "true"
click at [127, 189] on input "text" at bounding box center [166, 185] width 125 height 15
click at [148, 200] on div "Radius Global Solutions LLC" at bounding box center [148, 198] width 76 height 7
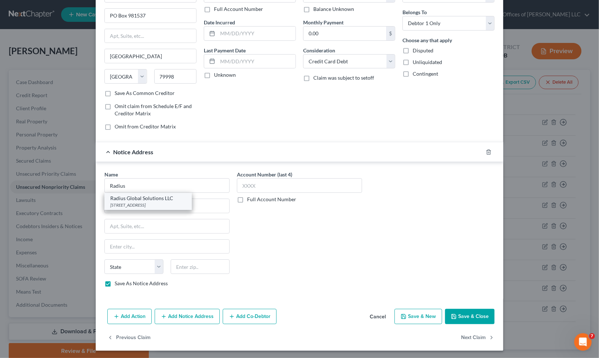
type input "Radius Global Solutions LLC"
type input "[STREET_ADDRESS]"
type input "STE 400"
type input "[GEOGRAPHIC_DATA]"
select select "24"
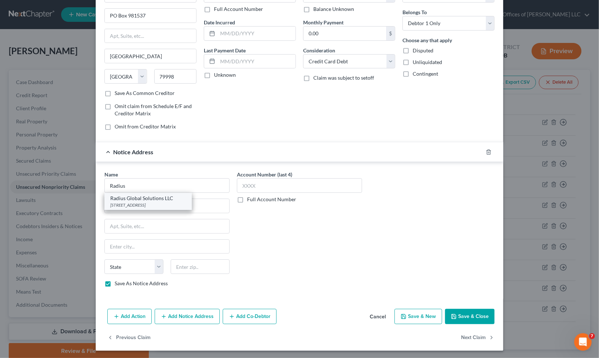
type input "55439"
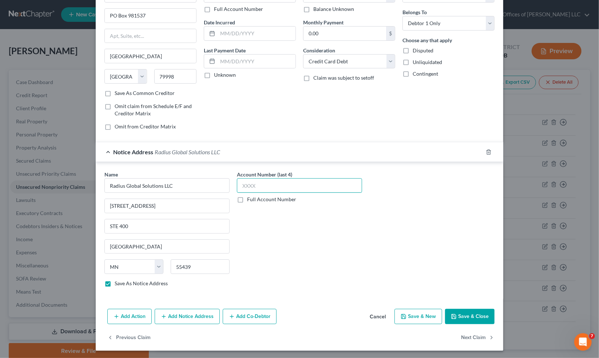
click at [249, 186] on input "text" at bounding box center [299, 185] width 125 height 15
type input "4339"
click at [452, 317] on polyline "button" at bounding box center [453, 318] width 3 height 2
checkbox input "false"
